Goal: Information Seeking & Learning: Learn about a topic

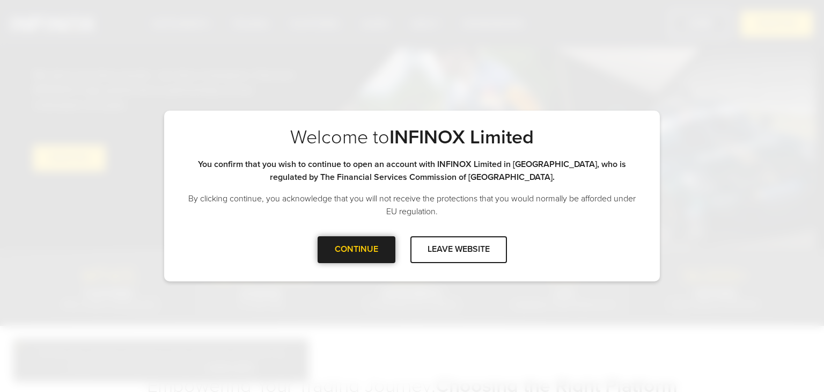
click at [374, 260] on div "CONTINUE" at bounding box center [357, 249] width 78 height 26
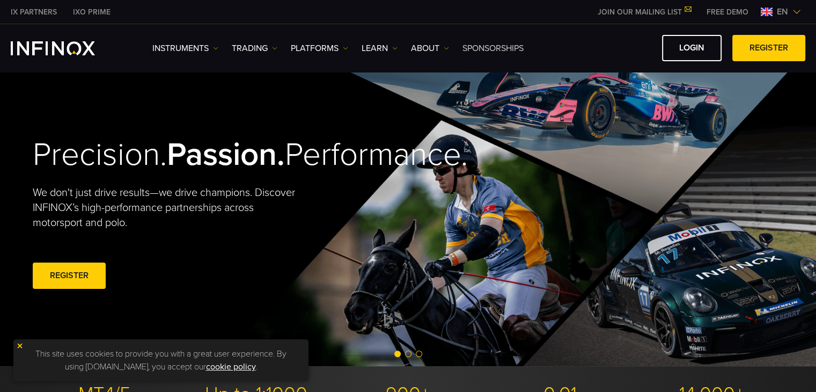
click at [486, 52] on link "SPONSORSHIPS" at bounding box center [493, 48] width 61 height 13
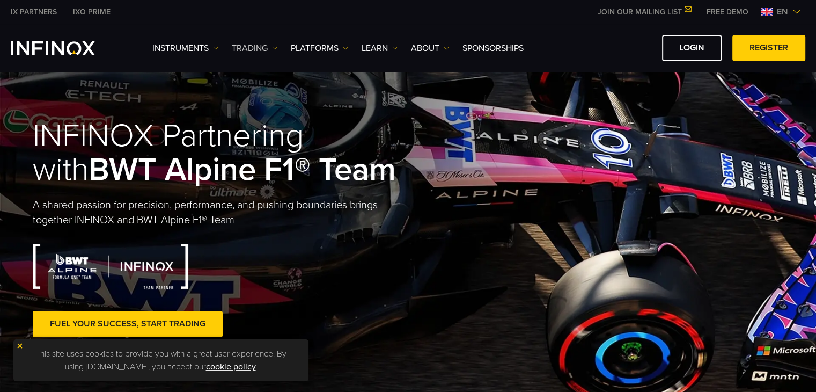
click at [256, 50] on link "TRADING" at bounding box center [255, 48] width 46 height 13
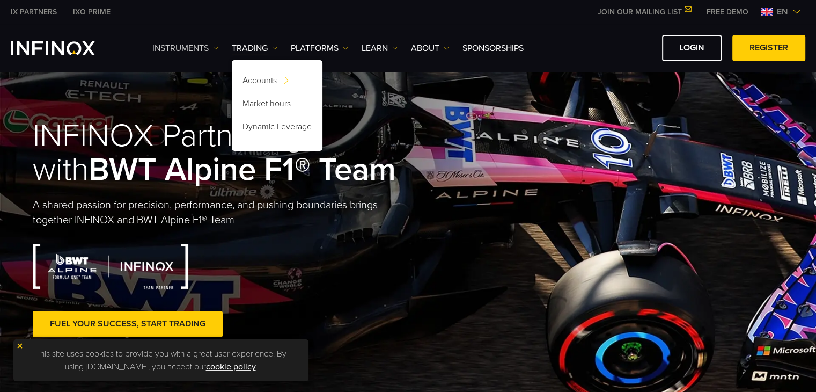
click at [203, 50] on link "Instruments" at bounding box center [185, 48] width 66 height 13
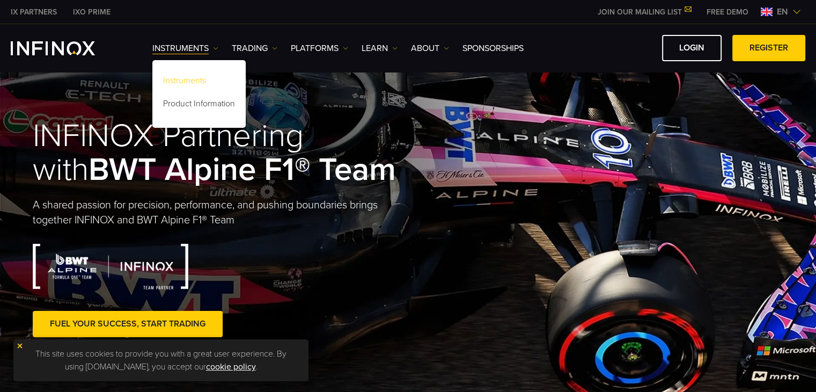
click at [191, 78] on link "Instruments" at bounding box center [198, 82] width 93 height 23
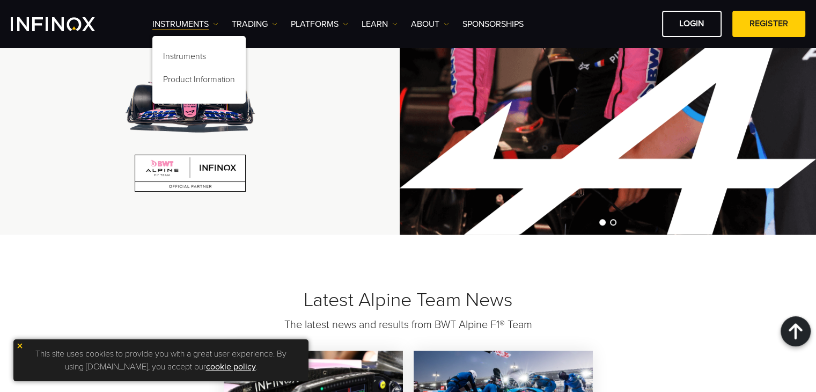
scroll to position [857, 0]
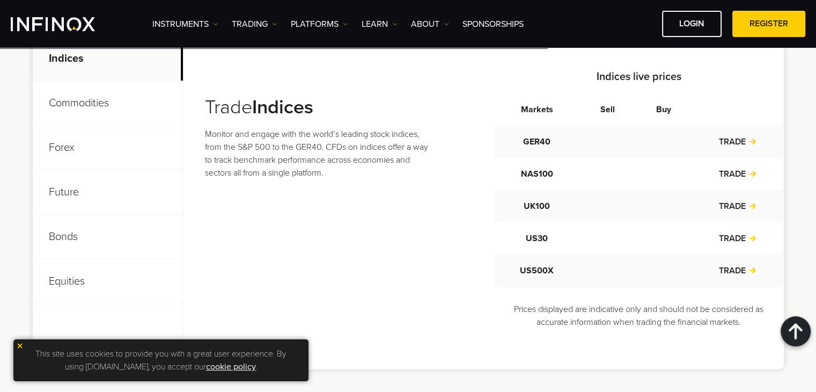
click at [50, 230] on p "Bonds" at bounding box center [108, 237] width 150 height 45
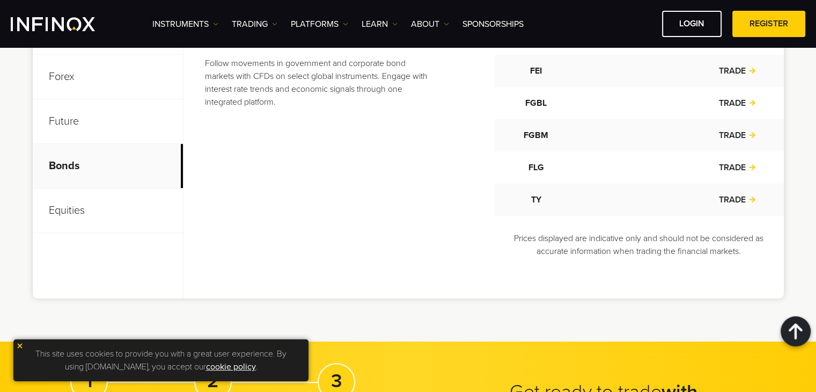
scroll to position [429, 0]
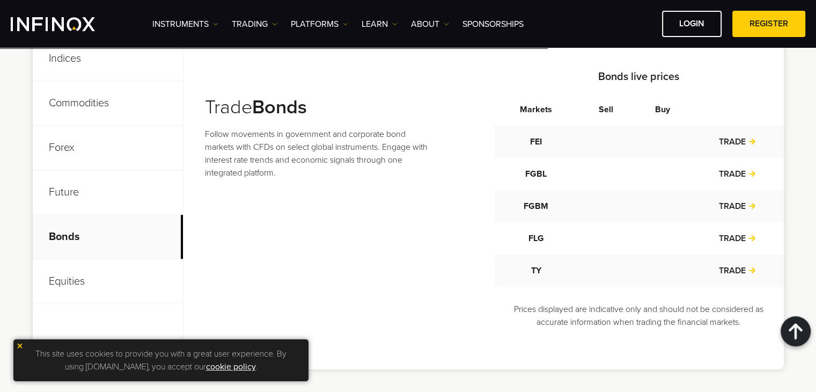
click at [49, 200] on p "Future" at bounding box center [108, 192] width 150 height 45
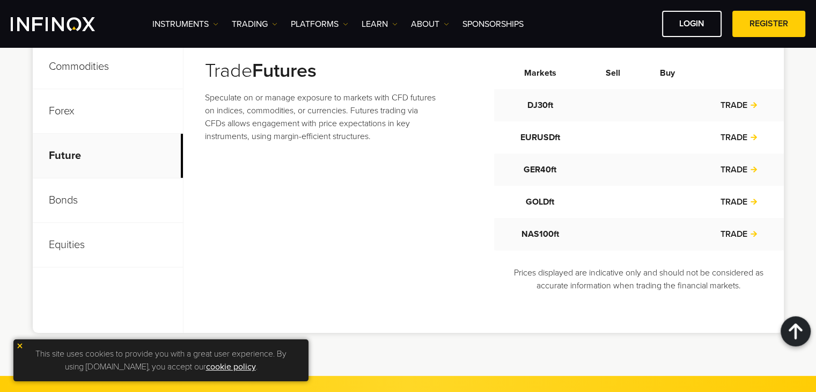
scroll to position [537, 0]
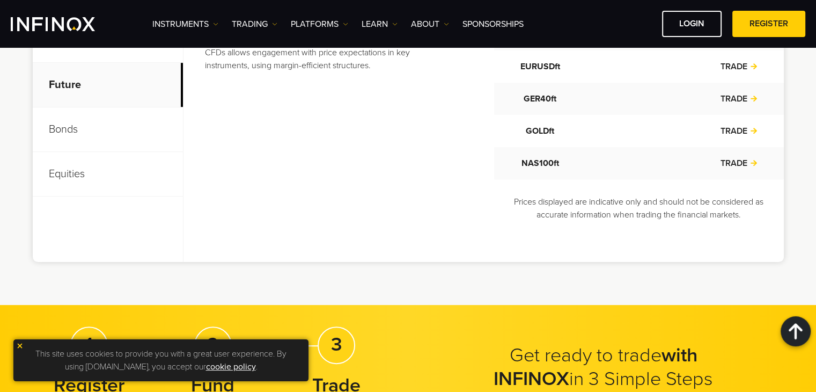
click at [55, 185] on p "Equities" at bounding box center [108, 174] width 150 height 45
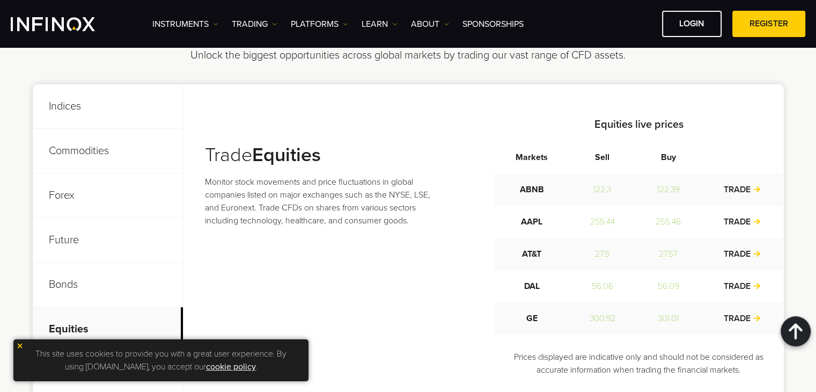
scroll to position [379, 0]
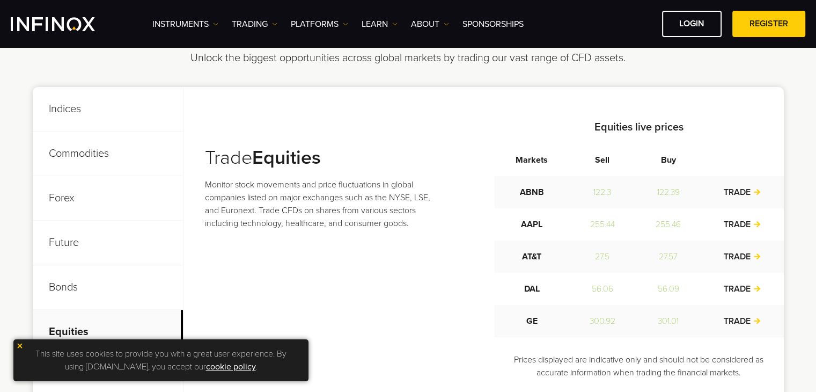
click at [68, 112] on p "Indices" at bounding box center [108, 109] width 150 height 45
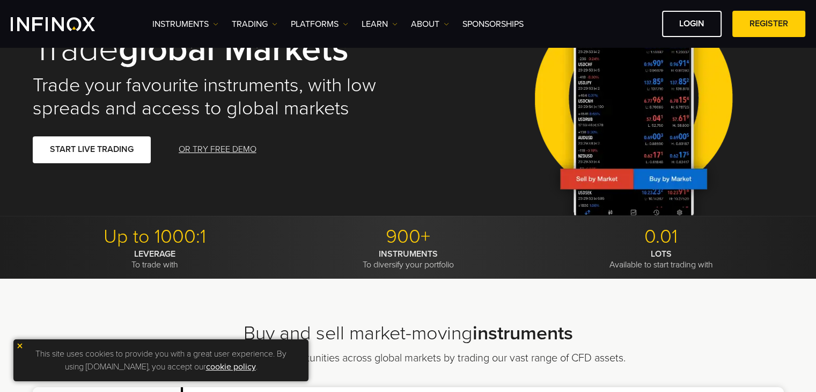
scroll to position [0, 0]
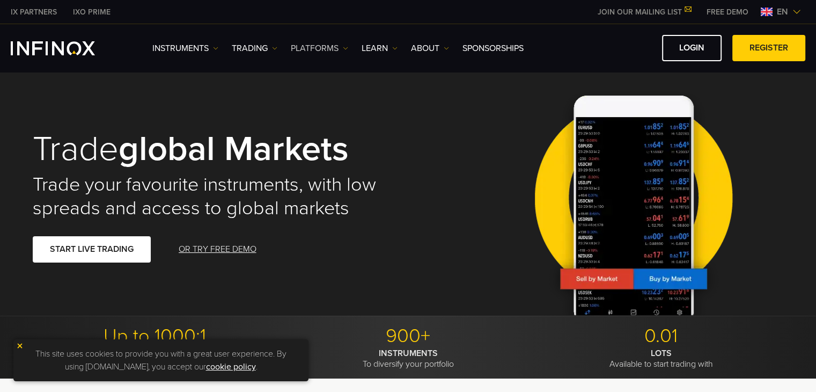
click at [324, 49] on link "PLATFORMS" at bounding box center [319, 48] width 57 height 13
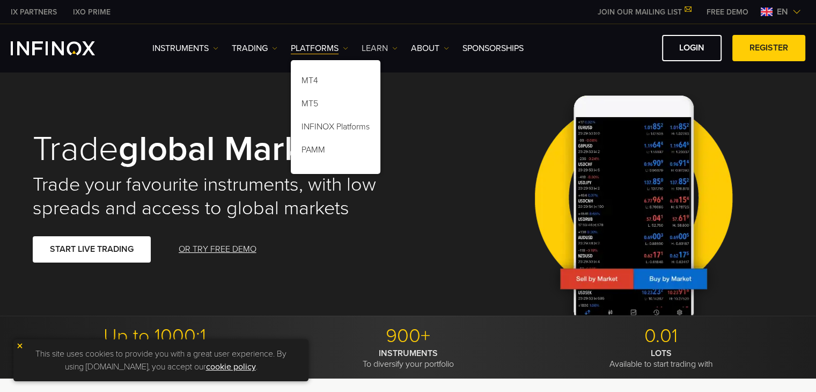
click at [380, 46] on link "Learn" at bounding box center [380, 48] width 36 height 13
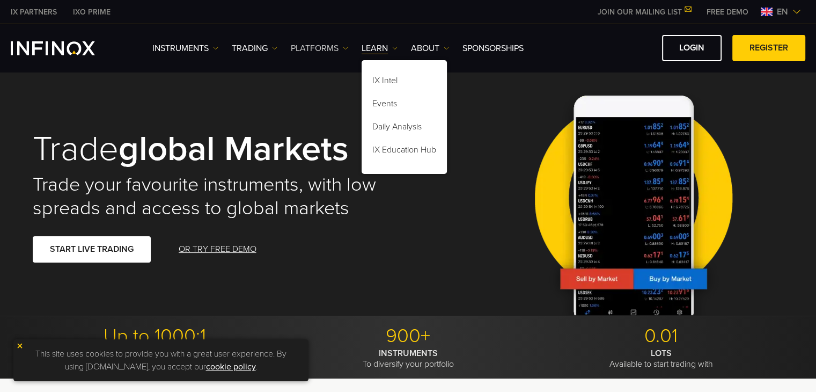
click at [333, 50] on link "PLATFORMS" at bounding box center [319, 48] width 57 height 13
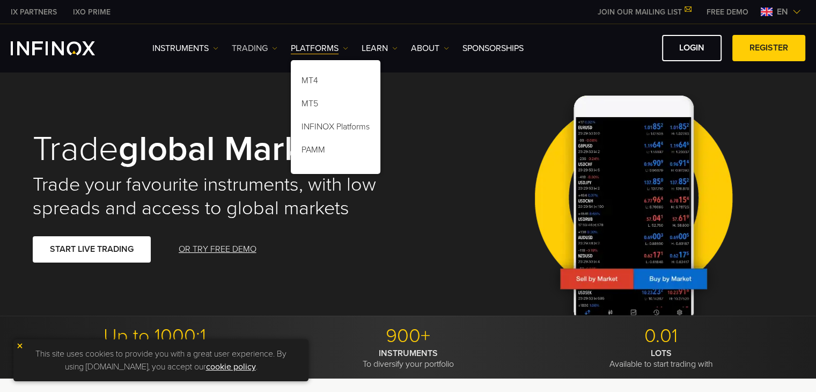
click at [251, 50] on link "TRADING" at bounding box center [255, 48] width 46 height 13
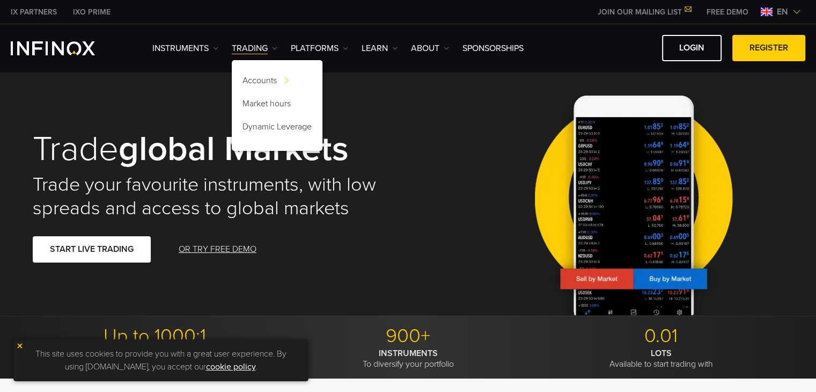
click at [571, 84] on img at bounding box center [634, 197] width 216 height 238
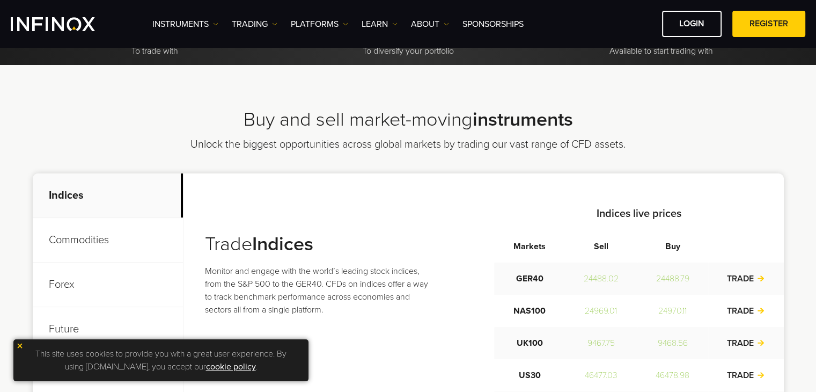
scroll to position [376, 0]
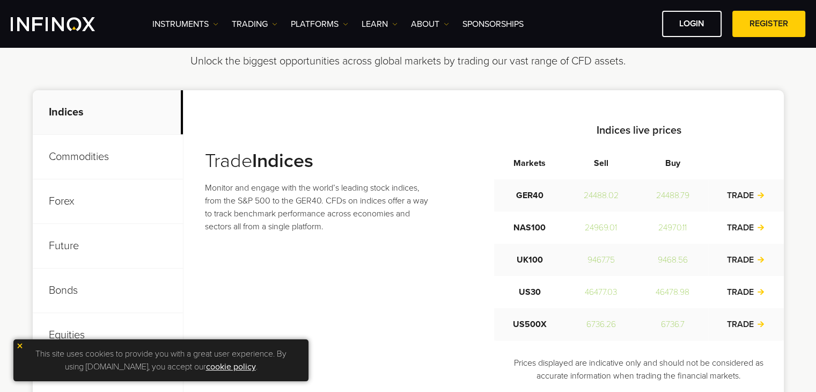
click at [97, 149] on p "Commodities" at bounding box center [108, 157] width 150 height 45
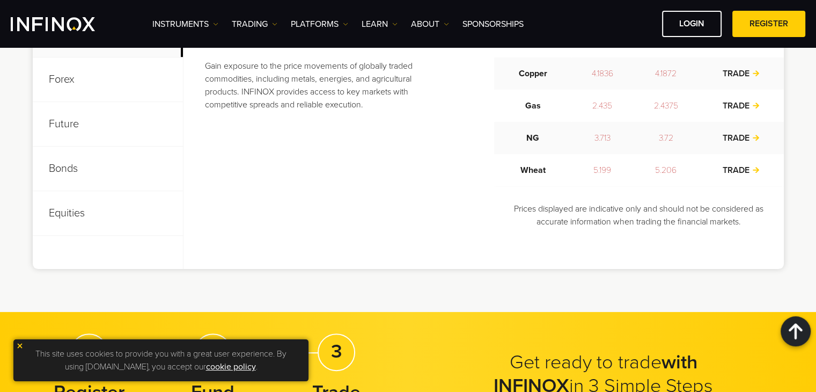
scroll to position [429, 0]
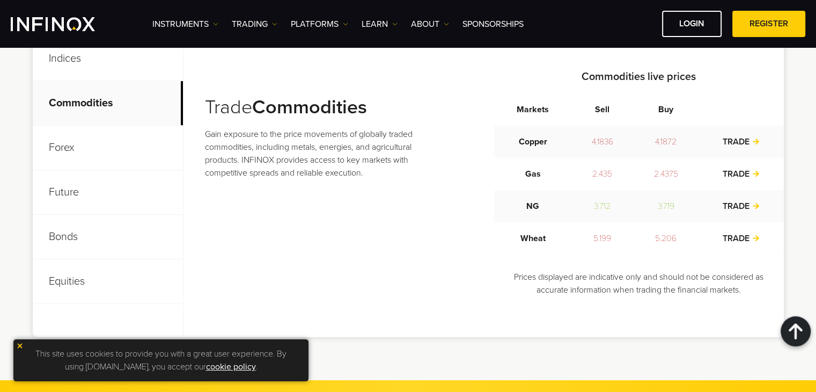
click at [60, 148] on p "Forex" at bounding box center [108, 148] width 150 height 45
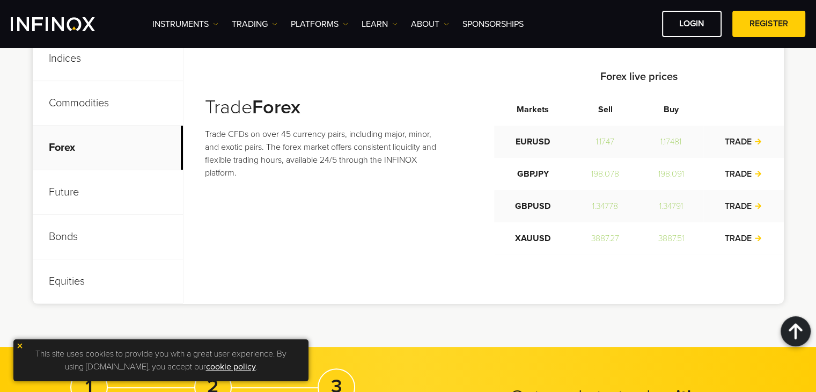
click at [69, 239] on p "Bonds" at bounding box center [108, 237] width 150 height 45
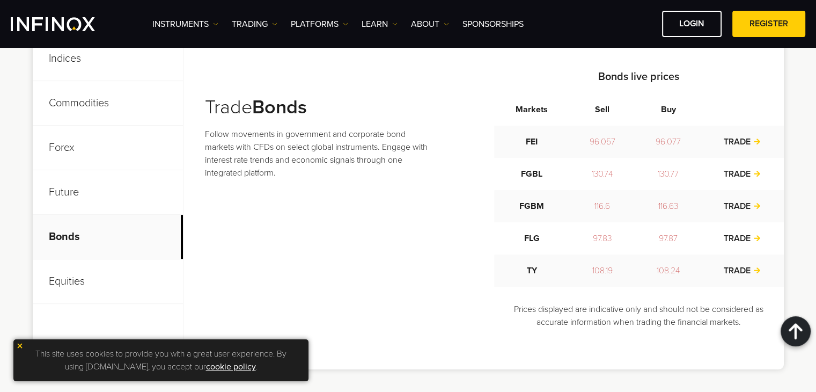
click at [721, 177] on td "TRADE" at bounding box center [742, 174] width 83 height 32
click at [726, 174] on link "TRADE" at bounding box center [742, 173] width 38 height 11
